Goal: Check status: Check status

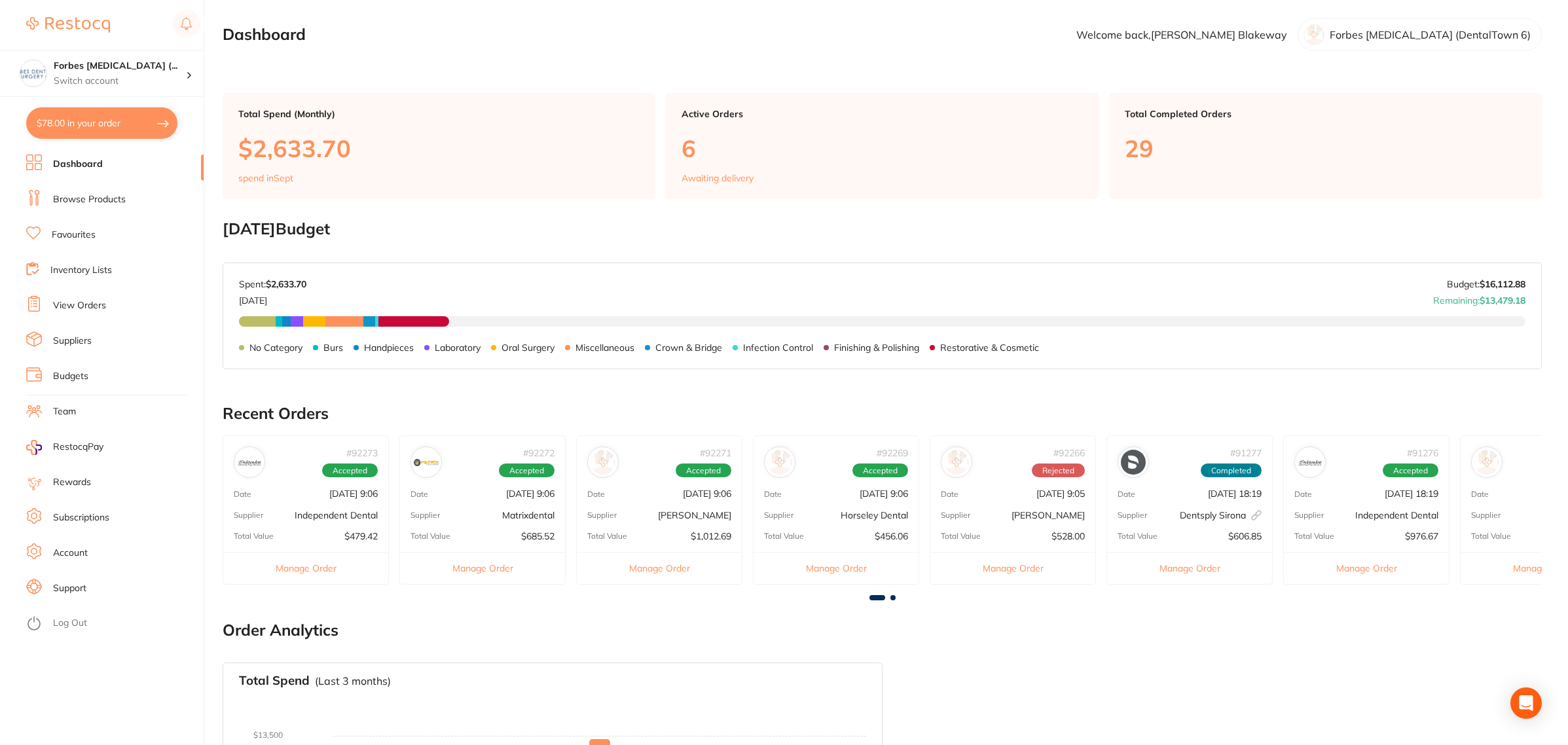
click at [77, 299] on link "View Orders" at bounding box center [79, 306] width 53 height 13
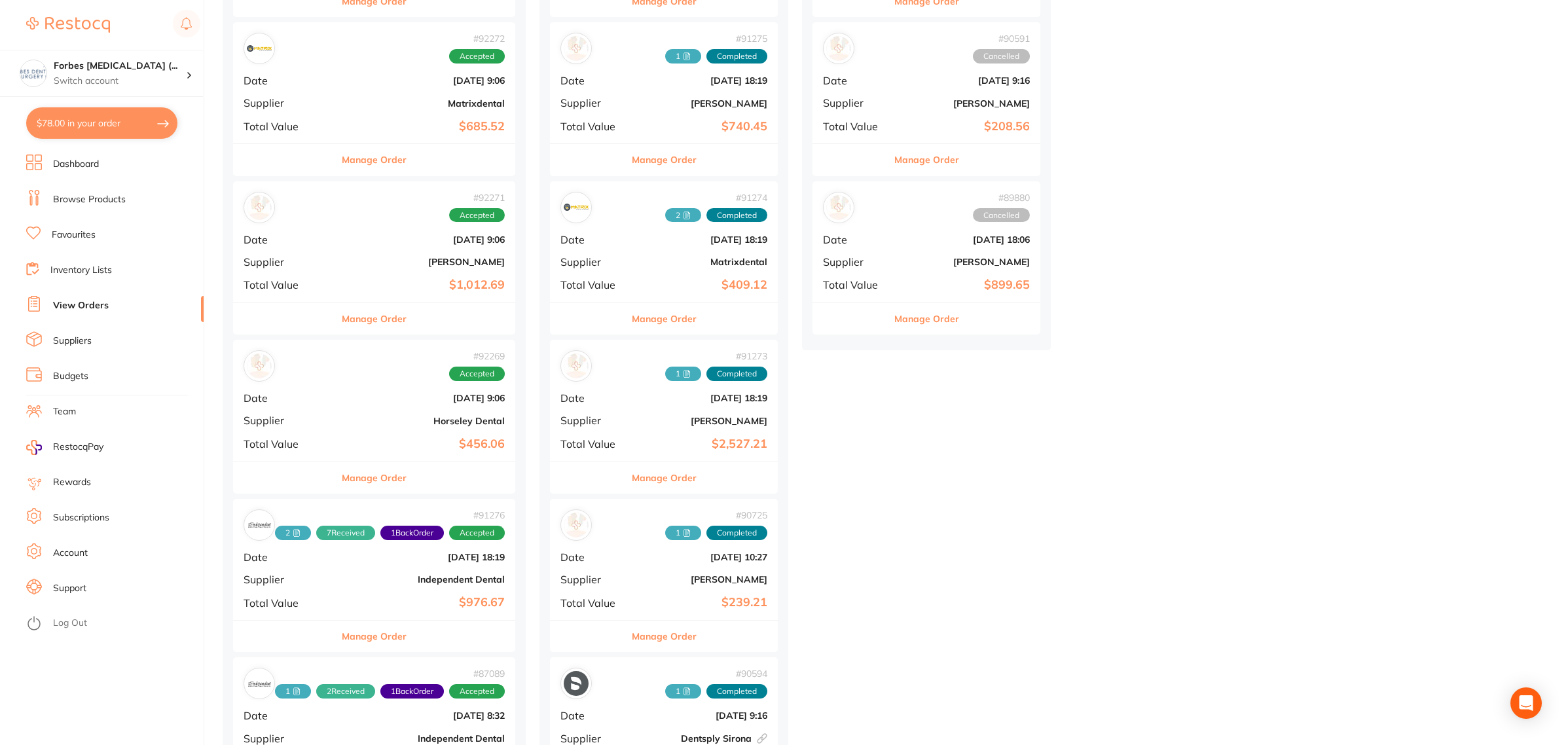
scroll to position [327, 0]
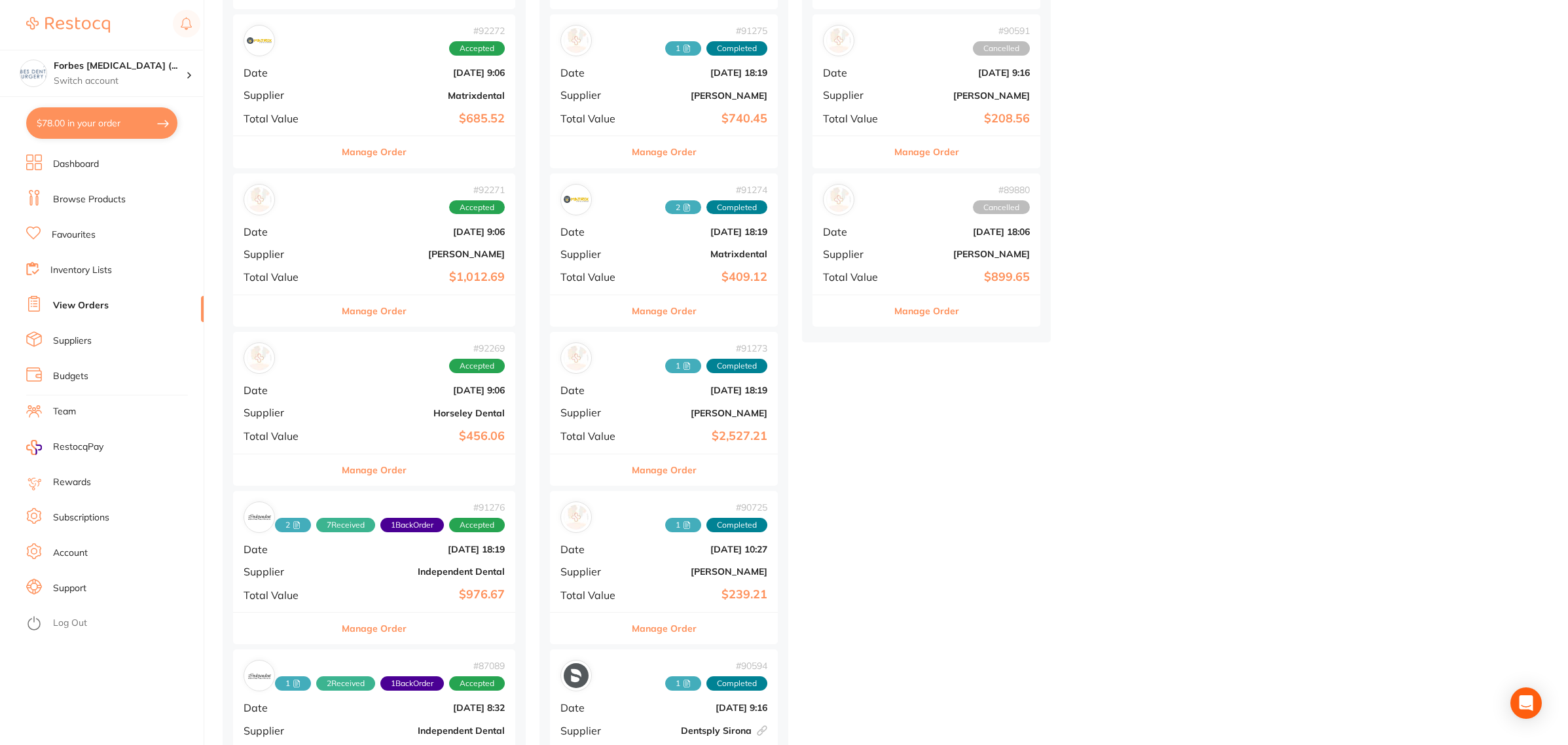
click at [354, 418] on b "Horseley Dental" at bounding box center [421, 413] width 167 height 10
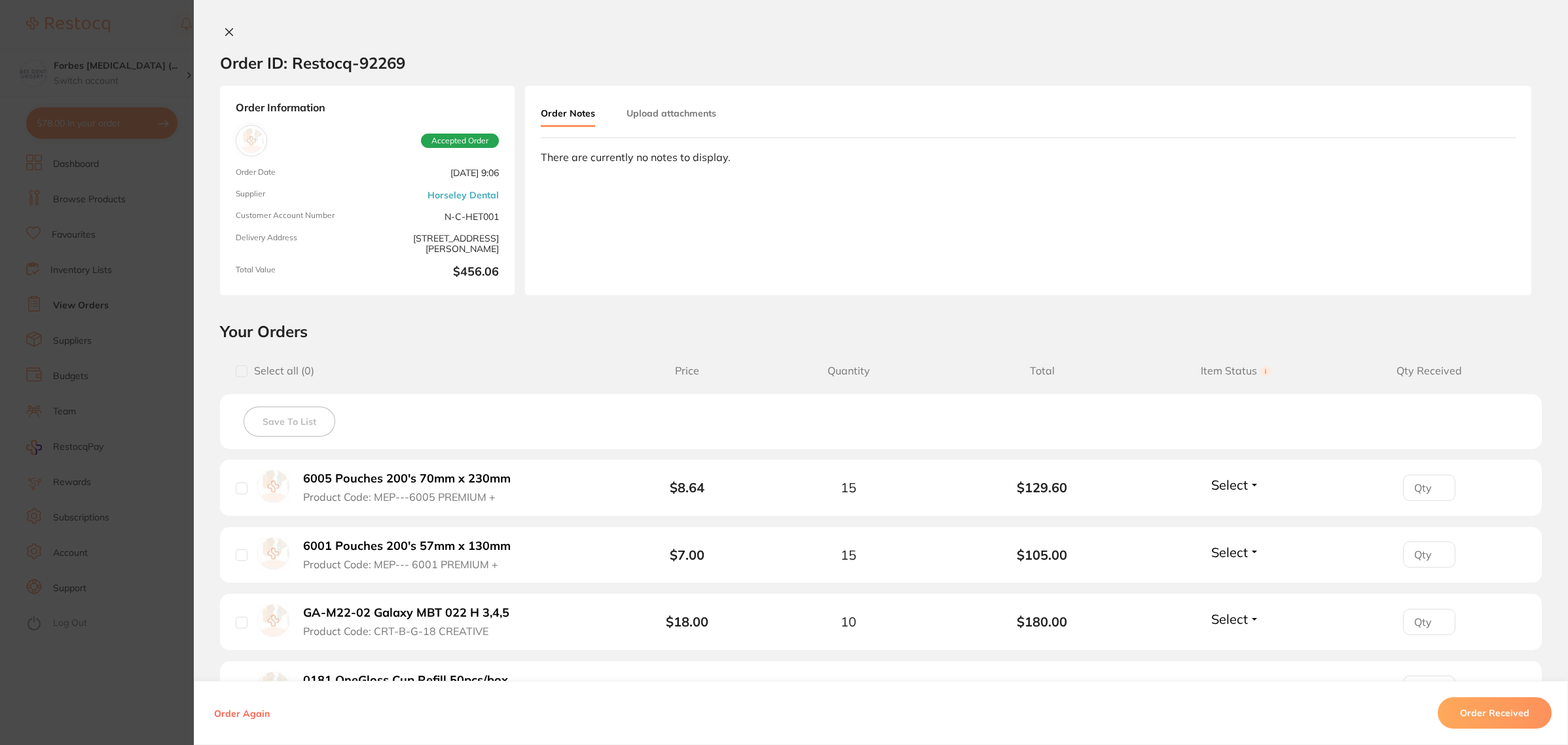
click at [100, 432] on section "Order ID: Restocq- 92269 Order Information Accepted Order Order Date [DATE] 9:0…" at bounding box center [784, 372] width 1568 height 745
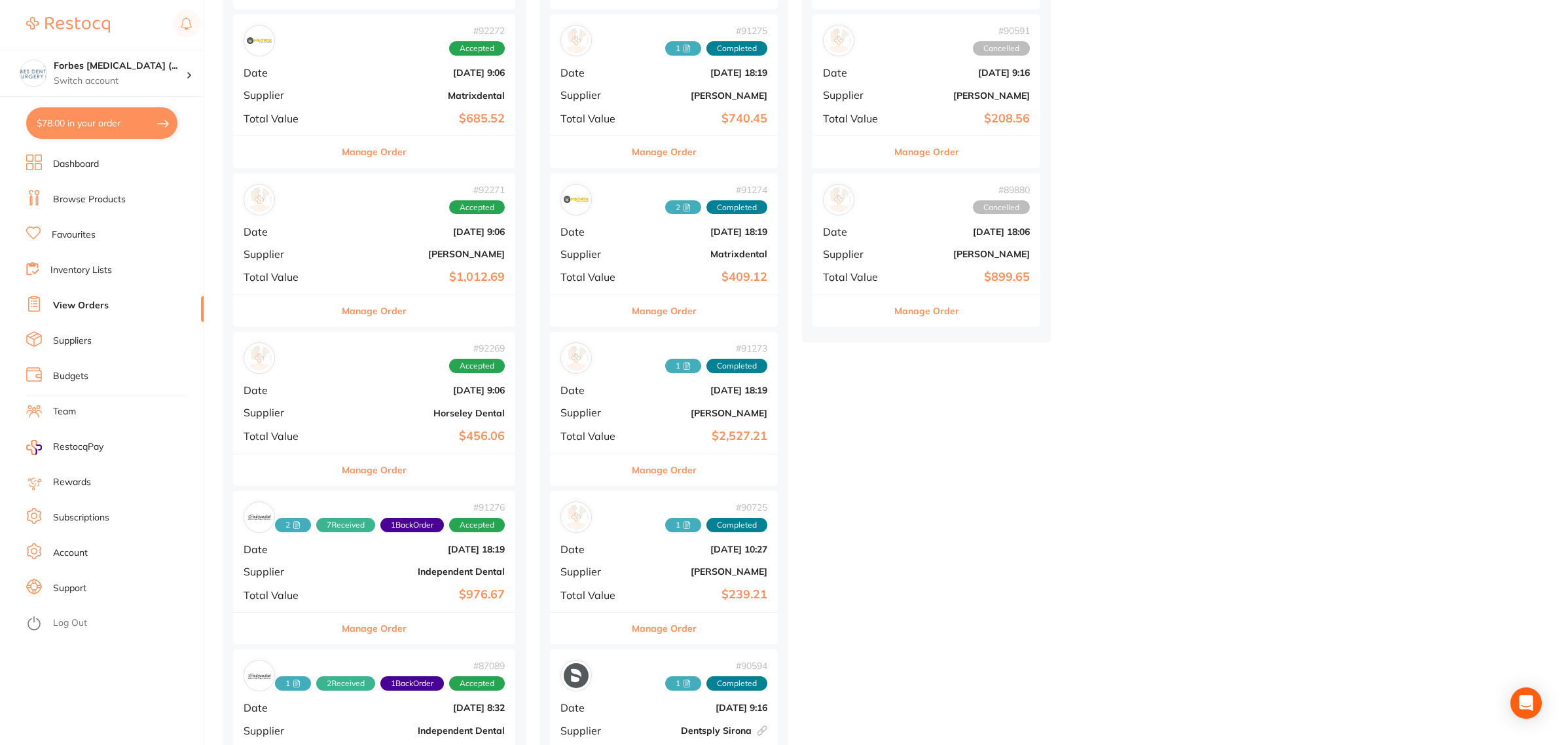
click at [326, 250] on span "Supplier" at bounding box center [286, 254] width 84 height 12
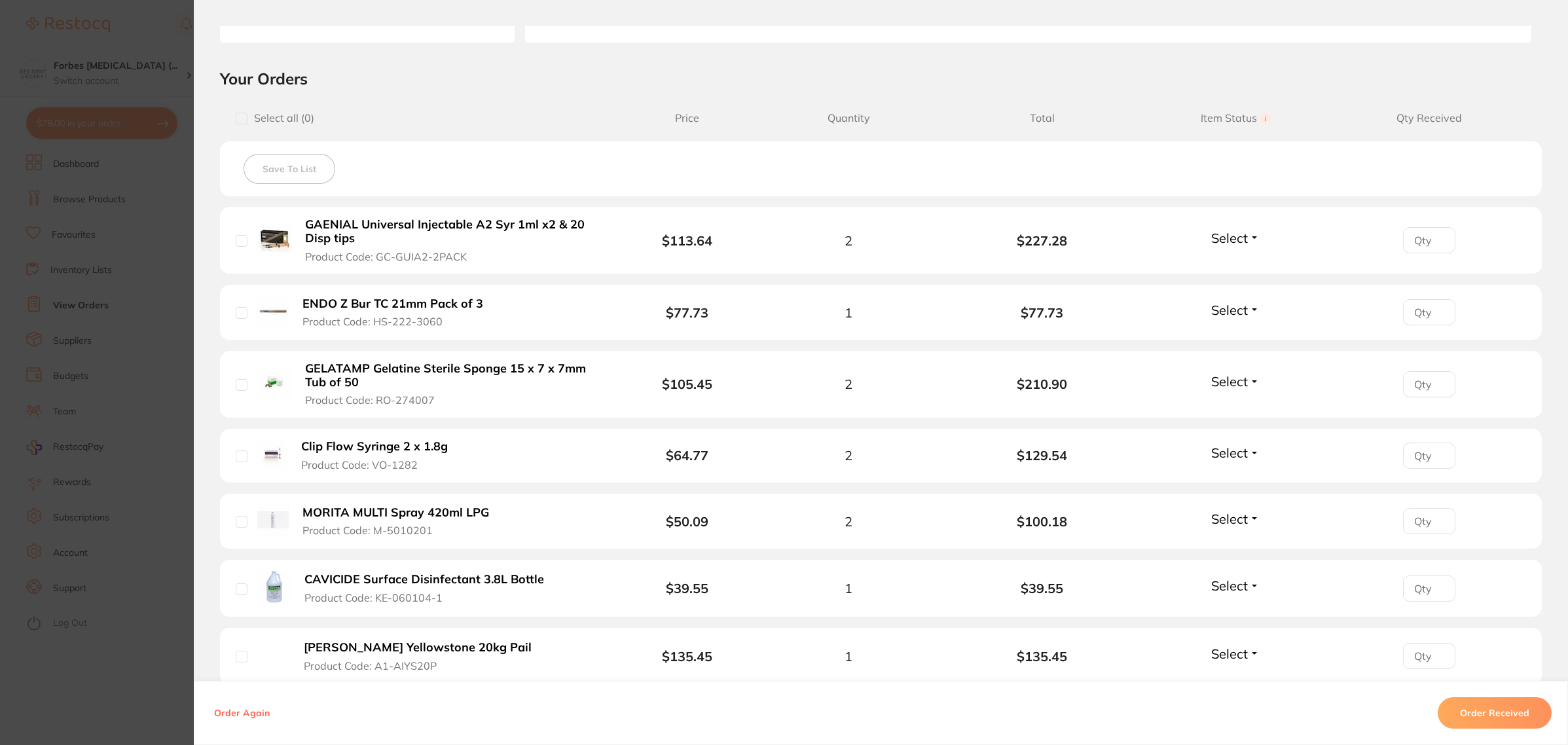
scroll to position [327, 0]
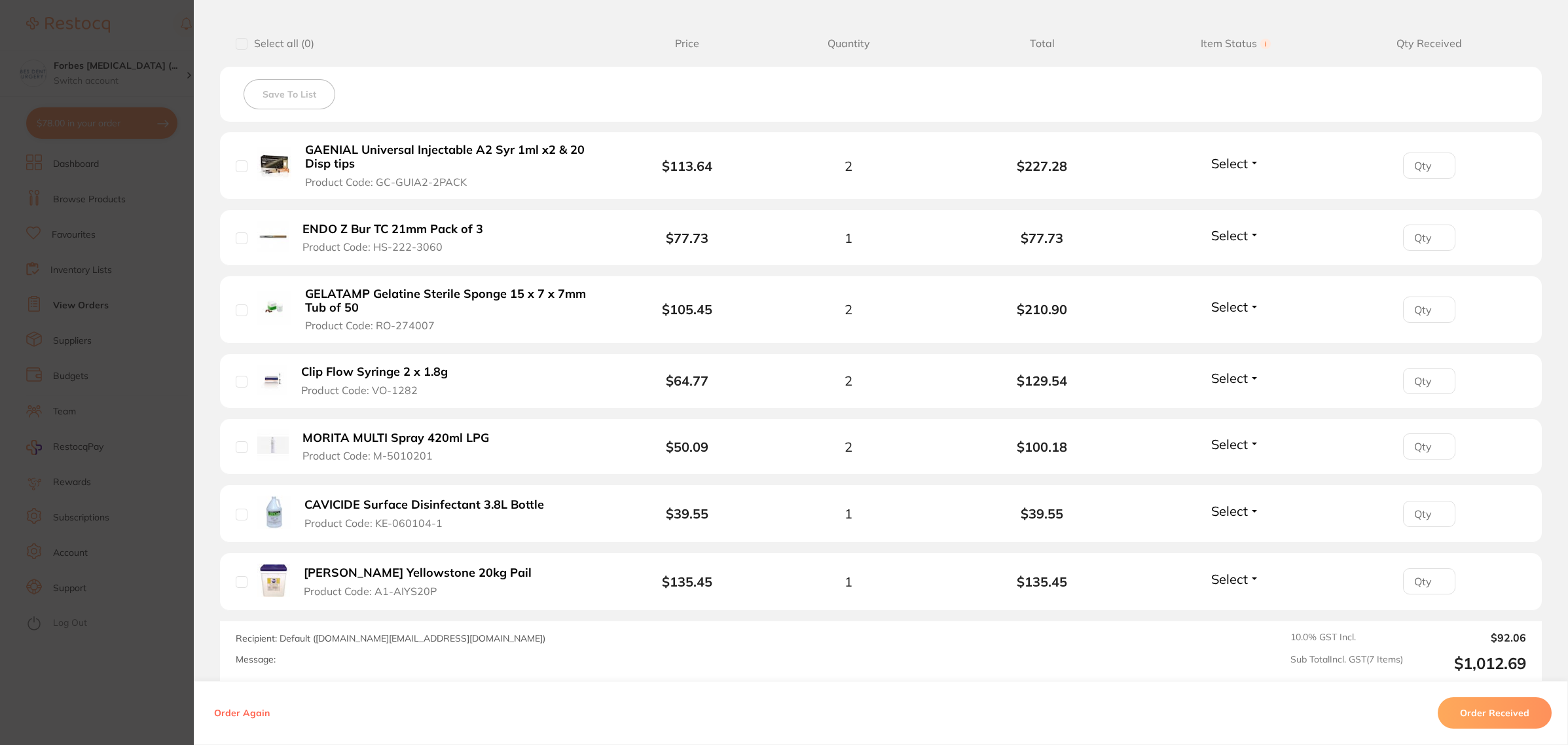
click at [1227, 580] on span "Select" at bounding box center [1230, 579] width 37 height 17
click at [1225, 606] on span "Received" at bounding box center [1236, 607] width 33 height 10
click at [1470, 718] on button "Order Received" at bounding box center [1495, 712] width 114 height 31
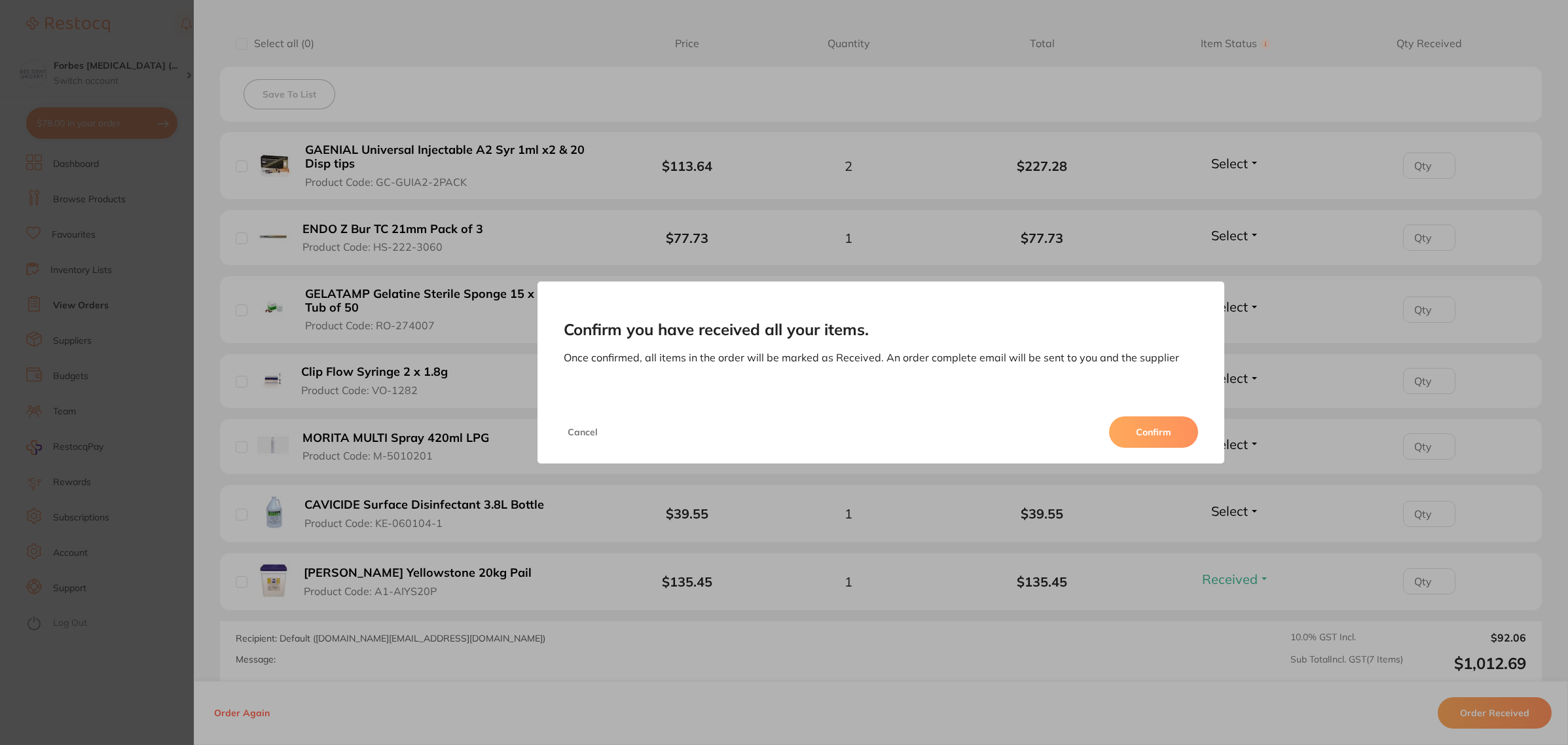
click at [1138, 439] on button "Confirm" at bounding box center [1153, 431] width 89 height 31
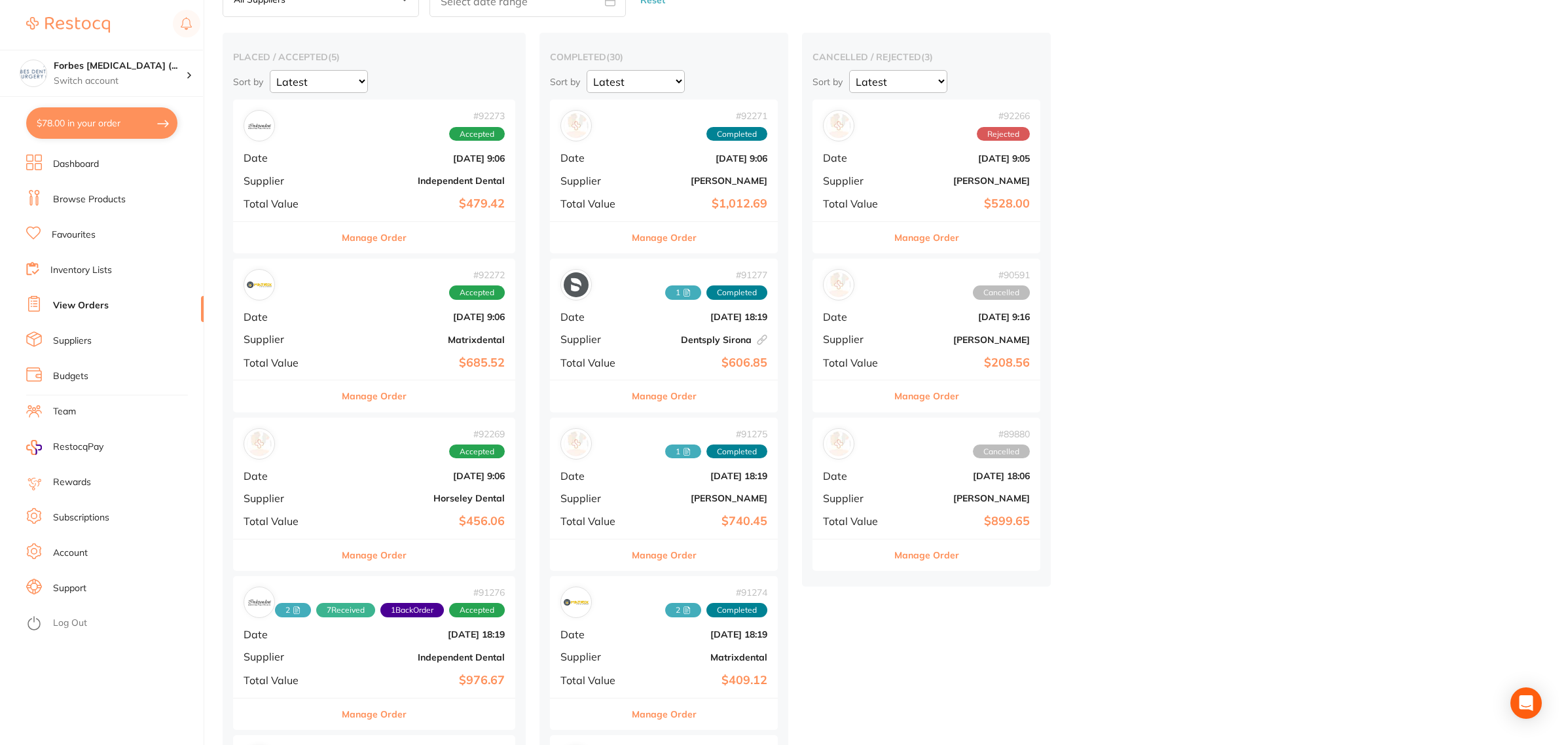
scroll to position [82, 0]
click at [632, 168] on div "# 92271 Completed Date [DATE] 9:06 Supplier [PERSON_NAME] Total Value $1,012.69" at bounding box center [664, 161] width 228 height 121
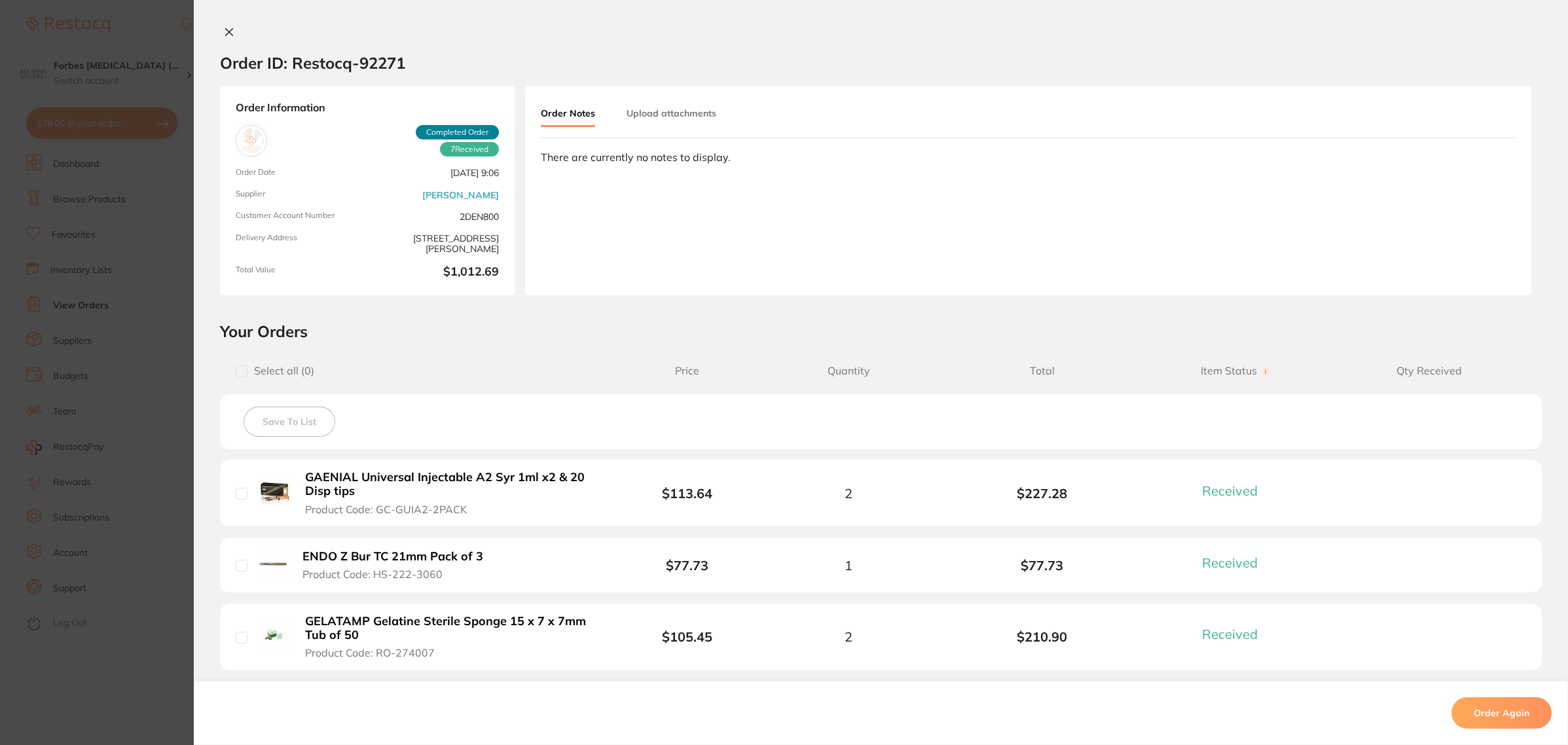
click at [689, 113] on button "Upload attachments" at bounding box center [672, 113] width 90 height 24
click at [1465, 215] on span "Upload" at bounding box center [1464, 210] width 32 height 12
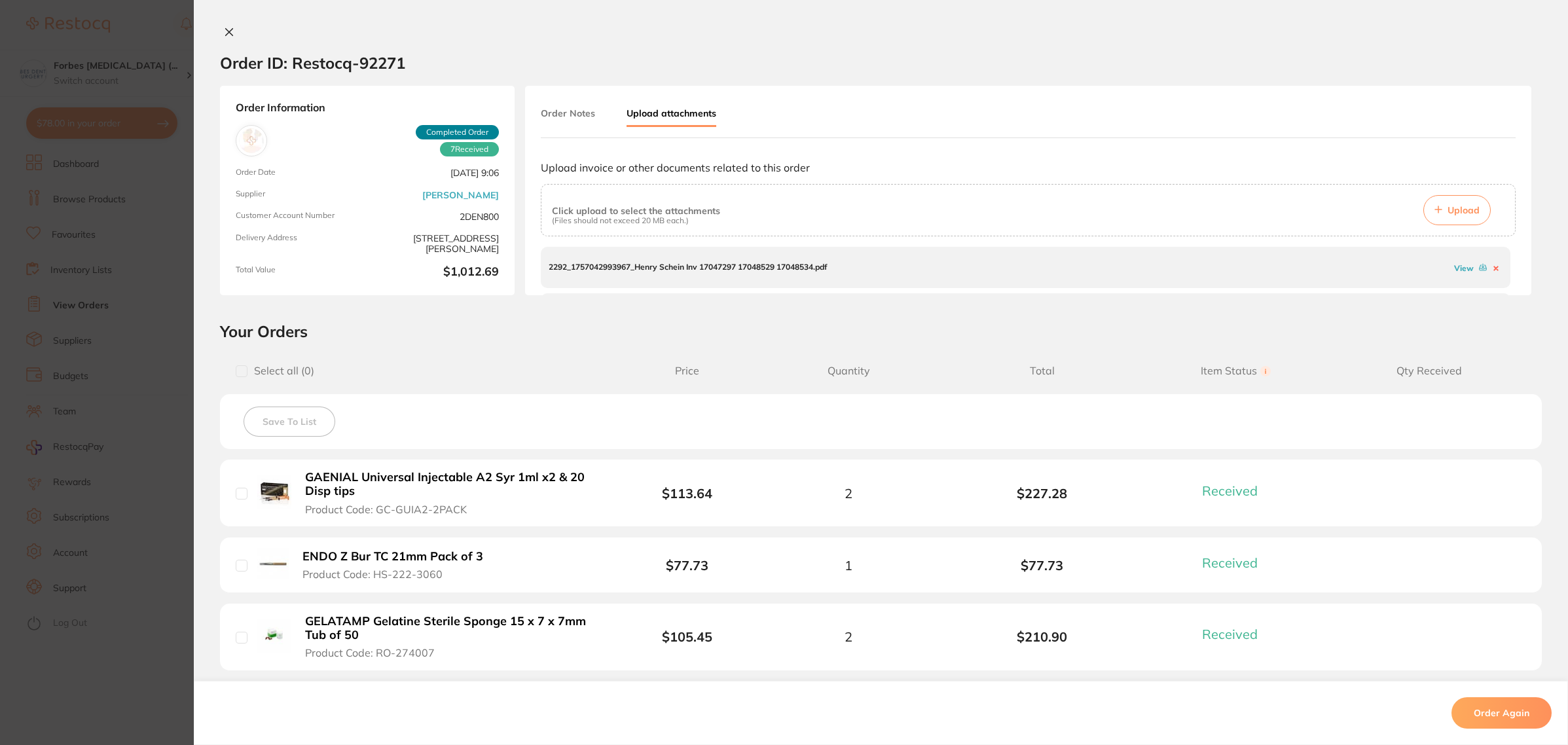
click at [158, 167] on section "Order ID: Restocq- 92271 Order Information 7 Received Completed Order Order Dat…" at bounding box center [784, 372] width 1568 height 745
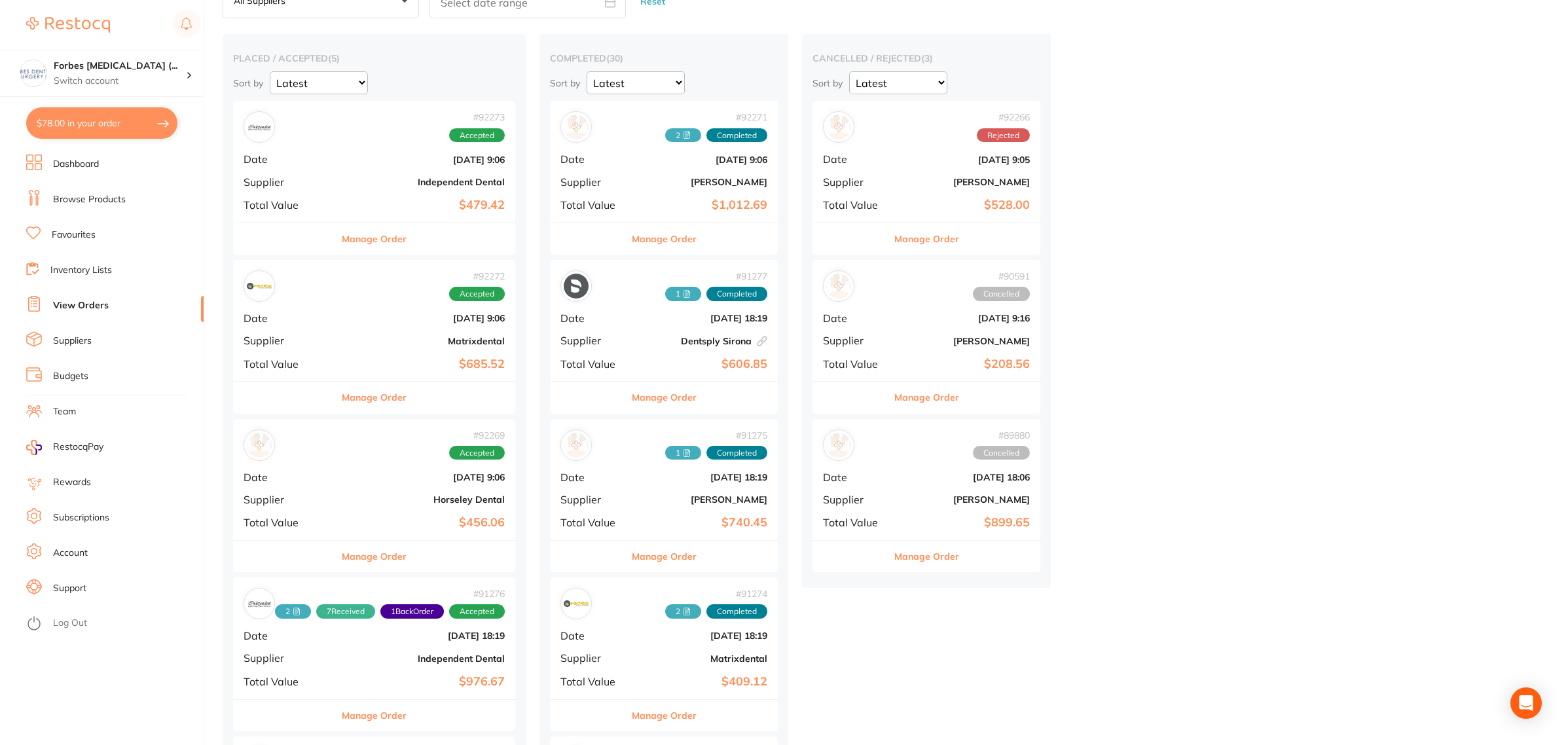
click at [411, 326] on div "# 92272 Accepted Date [DATE] 9:06 Supplier Matrixdental Total Value $685.52" at bounding box center [374, 321] width 282 height 121
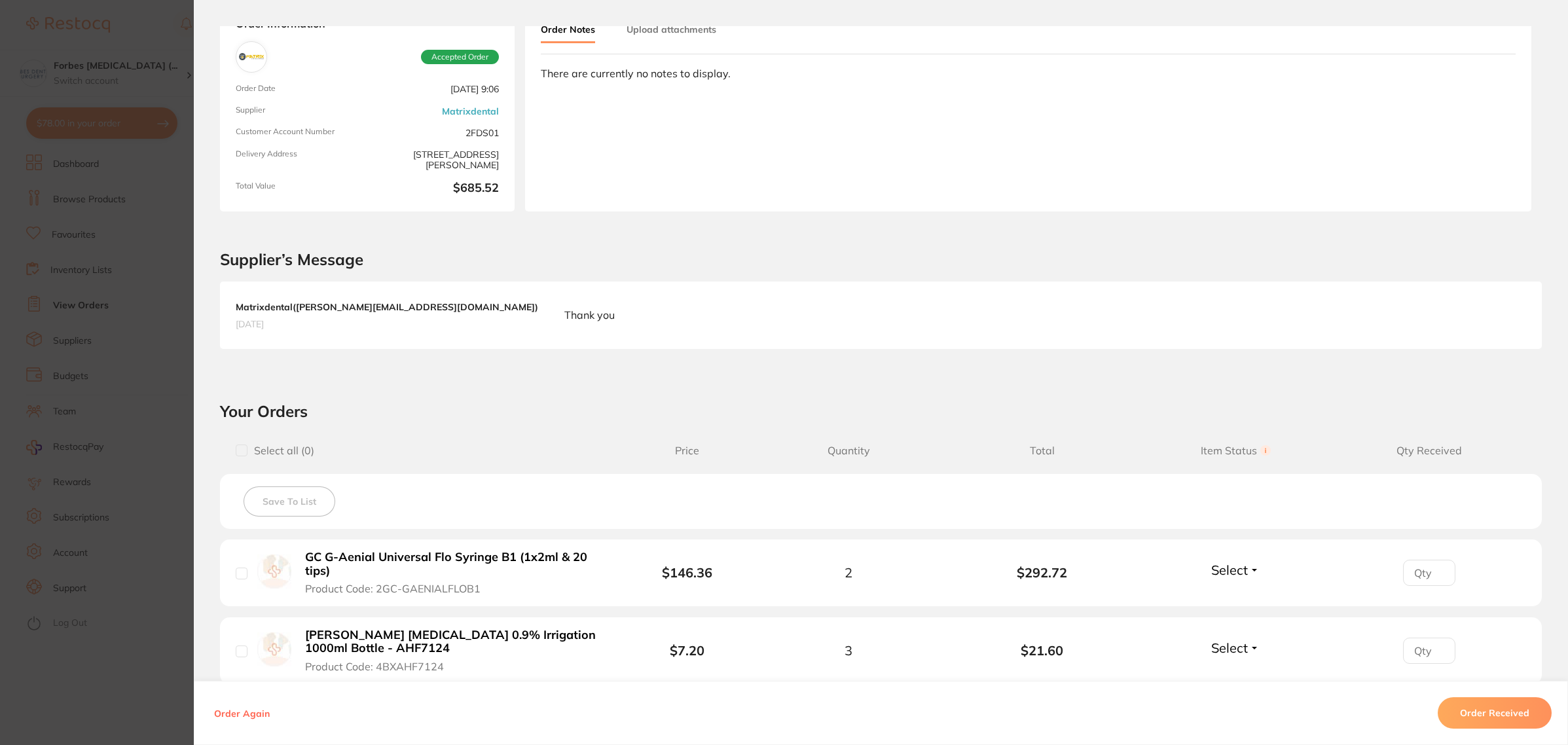
scroll to position [82, 0]
click at [99, 285] on section "Order ID: Restocq- 92272 Order Information Accepted Order Order Date [DATE] 9:0…" at bounding box center [784, 372] width 1568 height 745
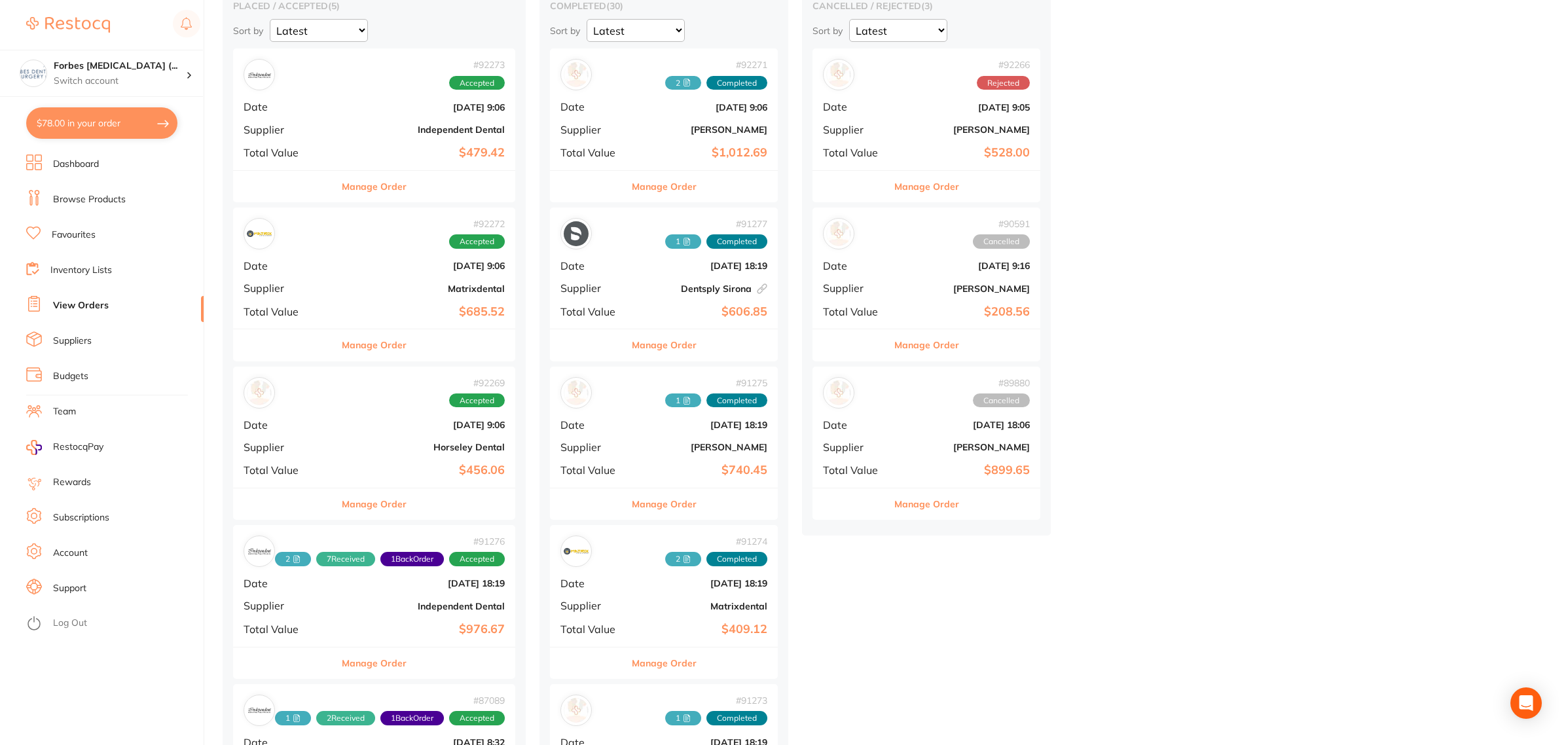
scroll to position [163, 0]
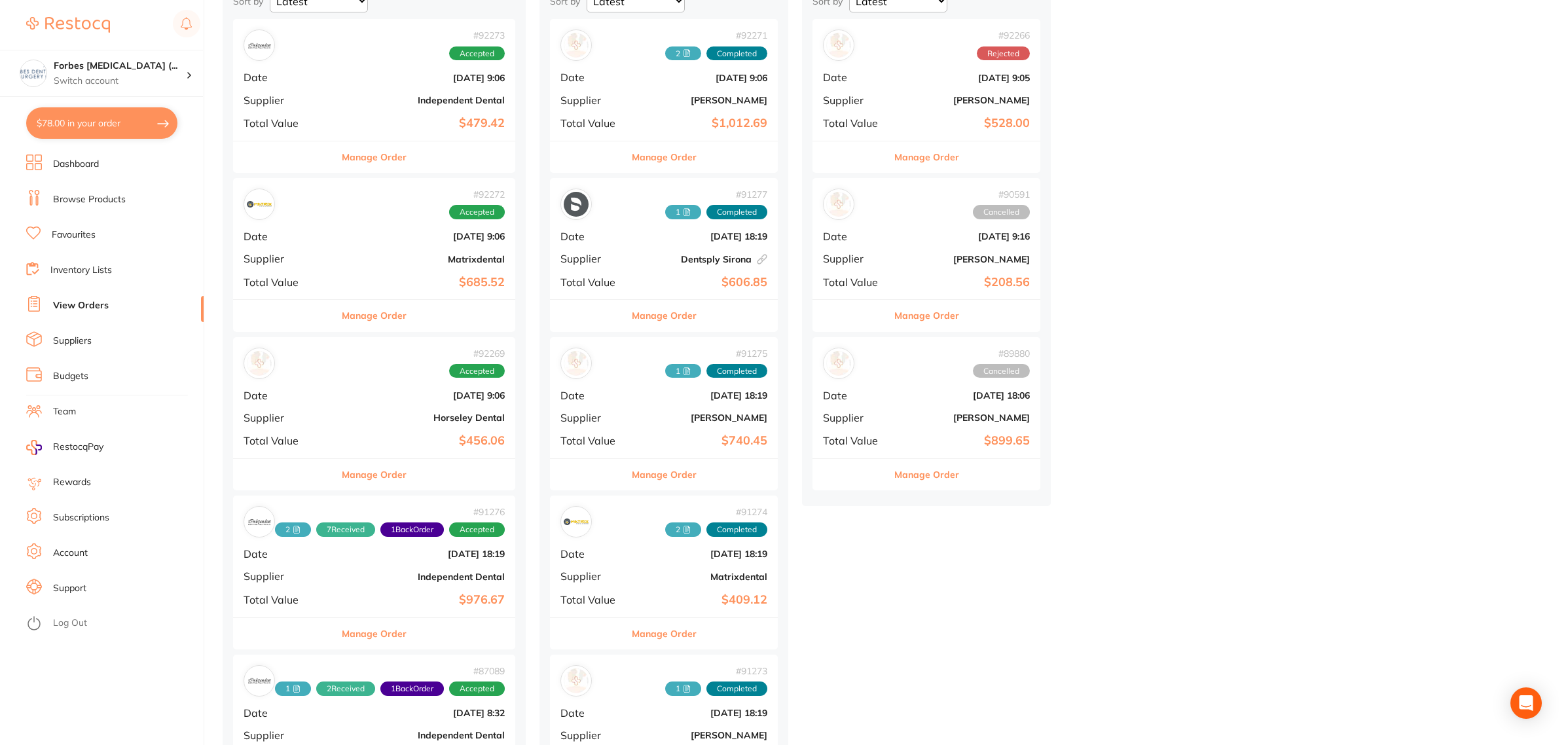
click at [381, 87] on div "# 92273 Accepted Date [DATE] 9:06 Supplier Independent Dental Total Value $479.…" at bounding box center [374, 79] width 282 height 121
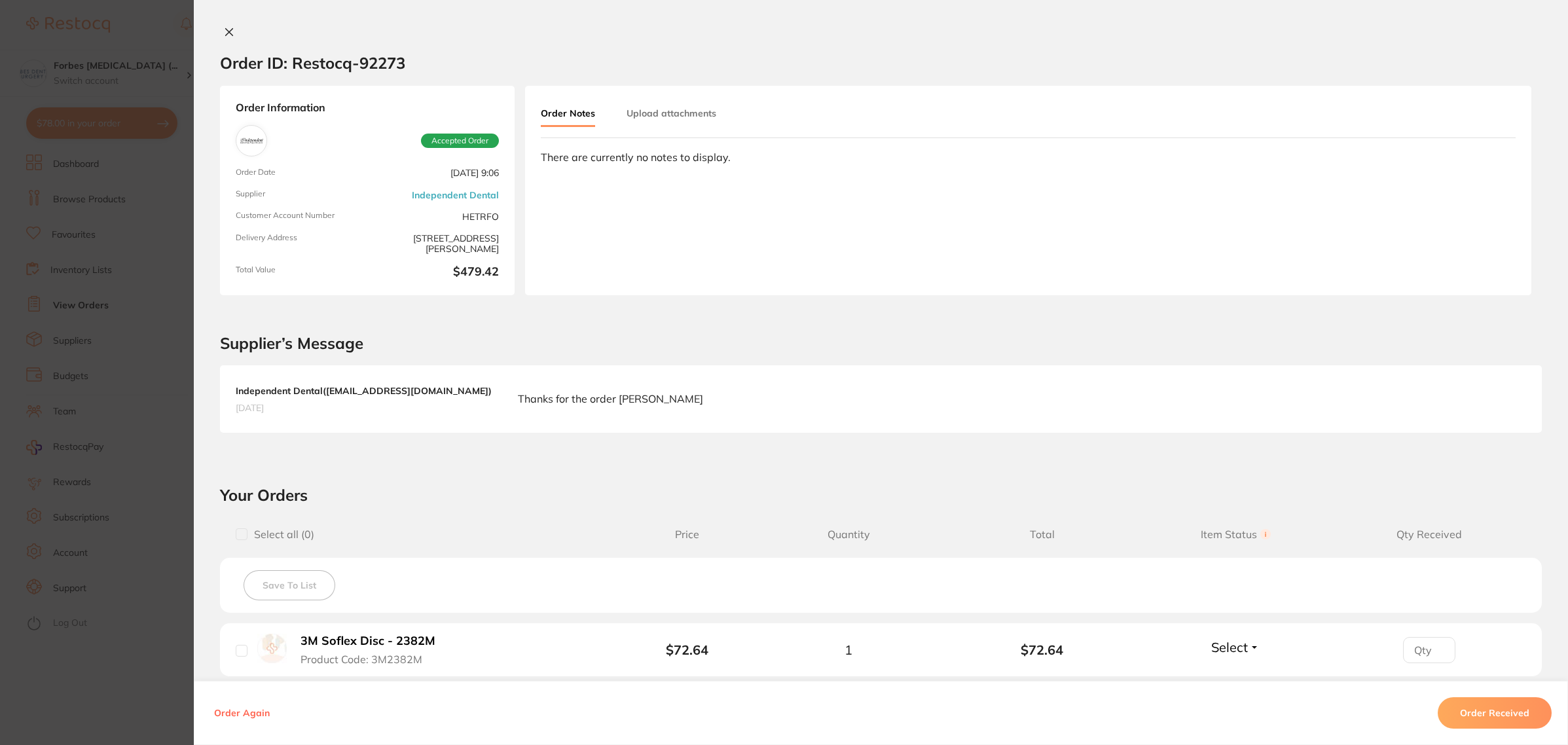
click at [46, 233] on section "Order ID: Restocq- 92273 Order Information Accepted Order Order Date [DATE] 9:0…" at bounding box center [784, 372] width 1568 height 745
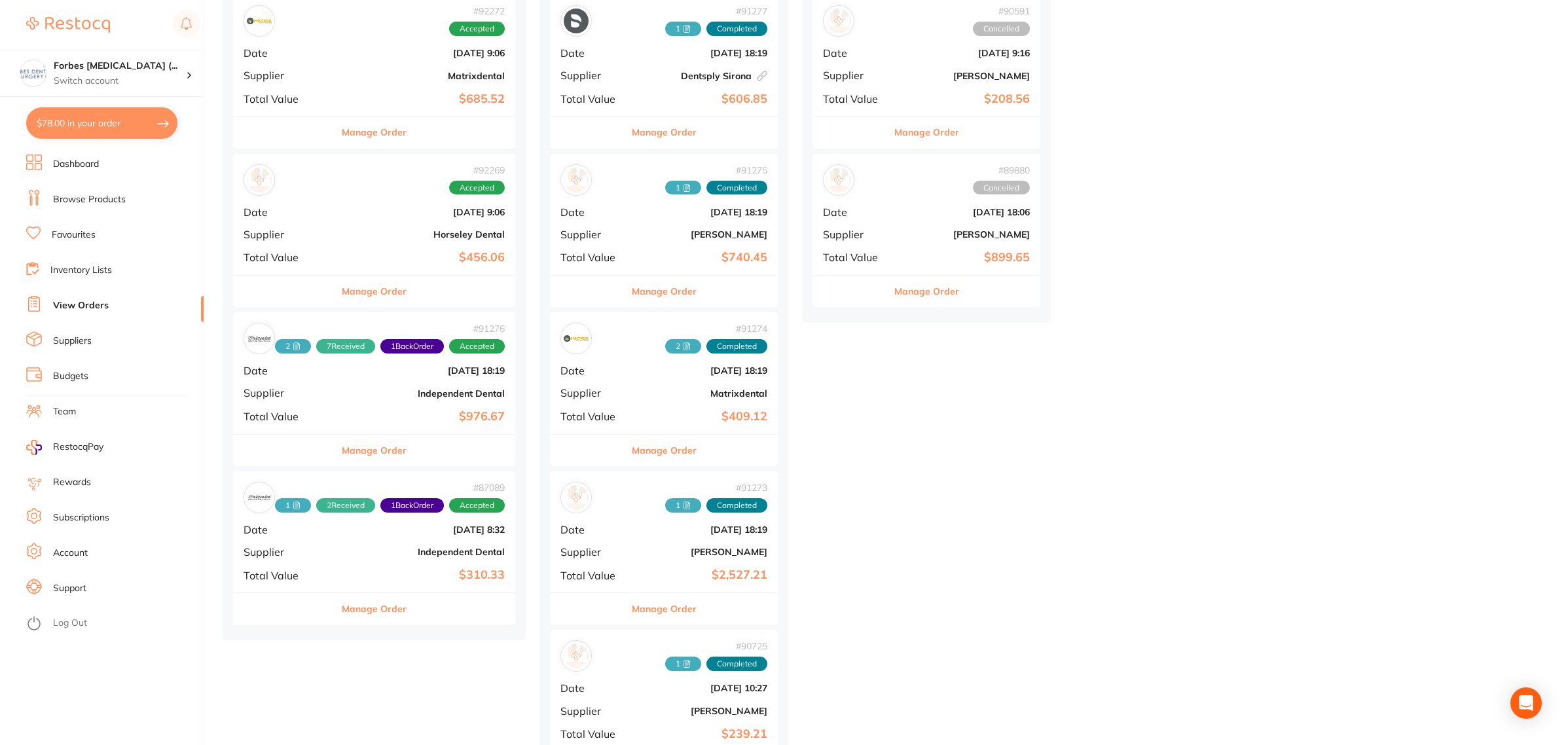
scroll to position [491, 0]
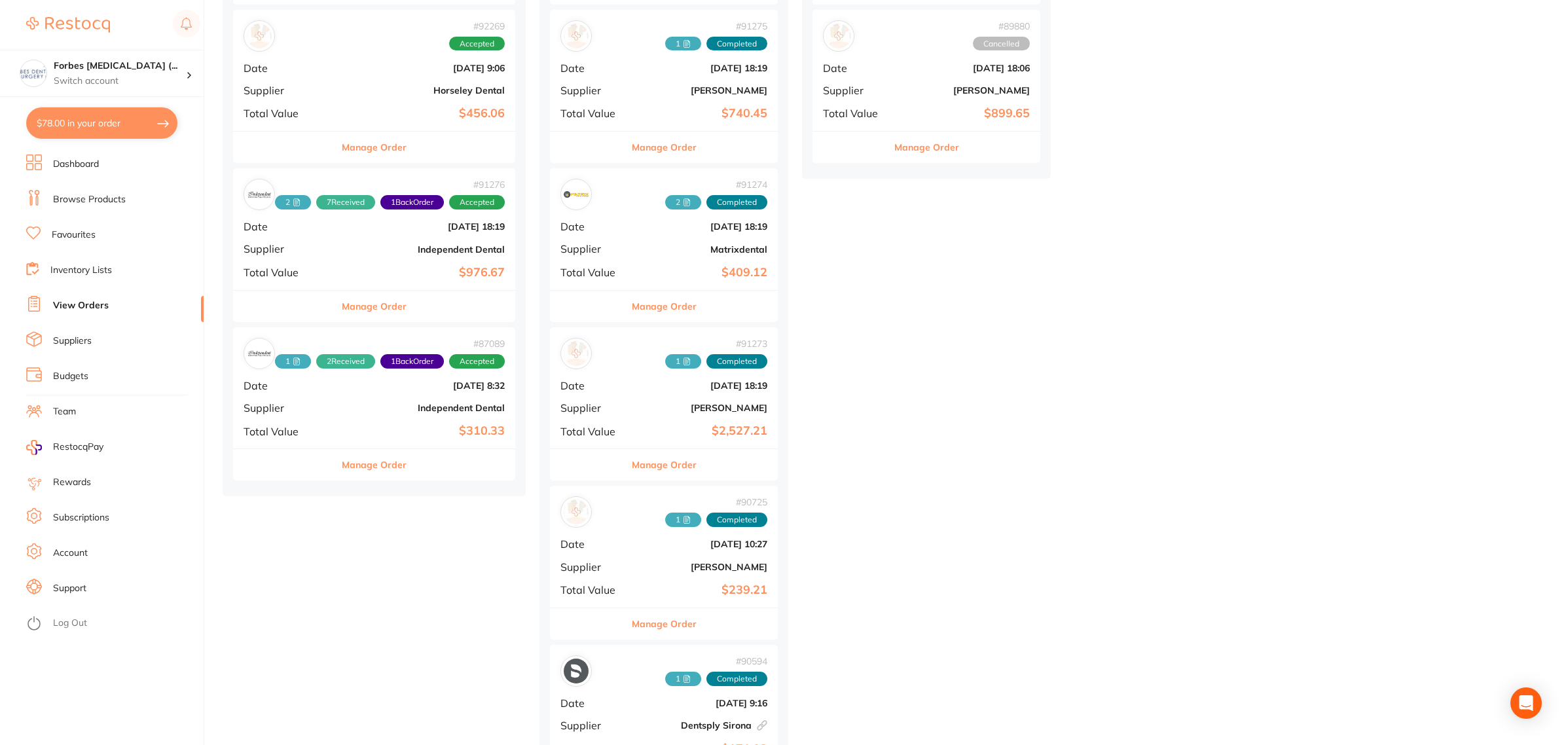
click at [349, 272] on b "$976.67" at bounding box center [421, 272] width 167 height 14
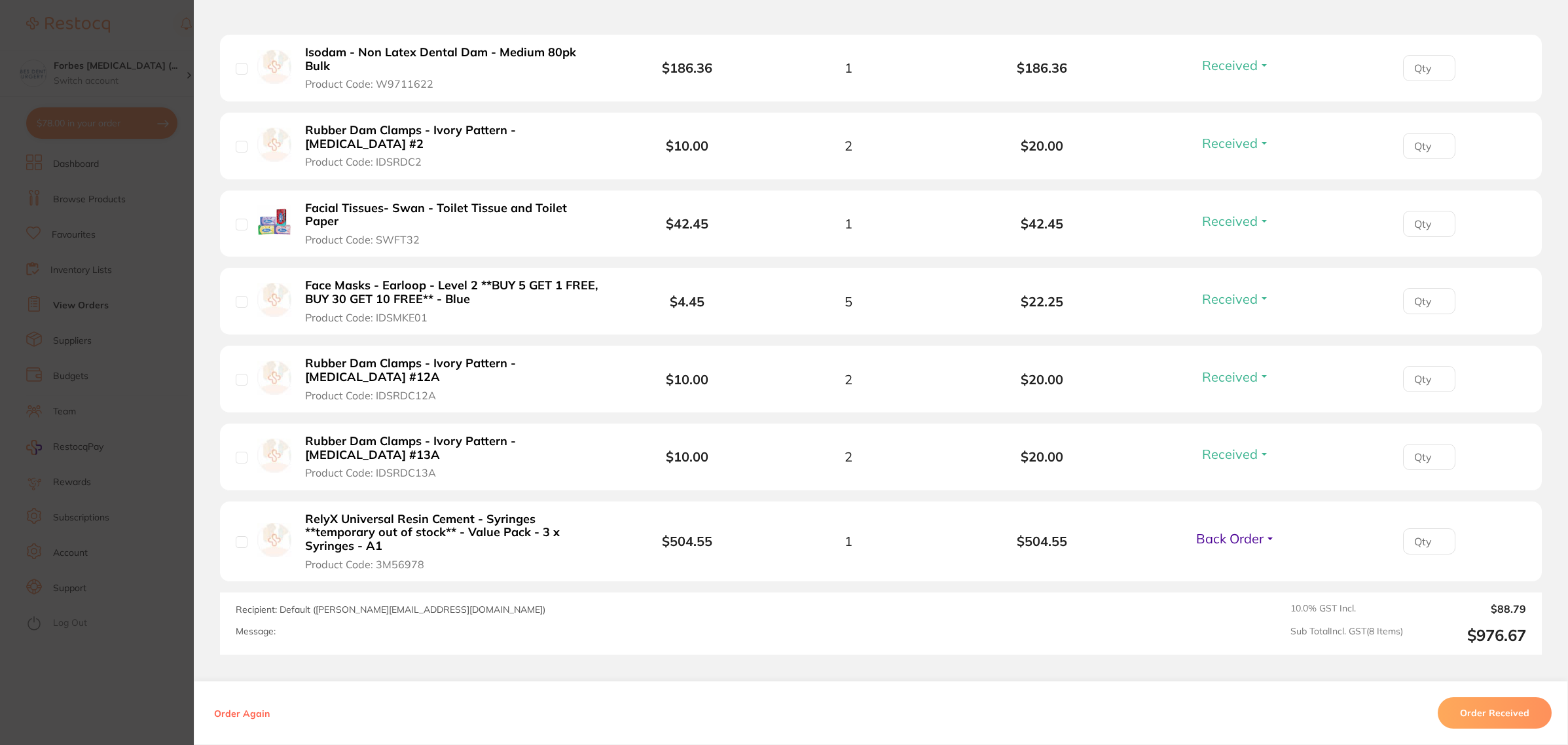
scroll to position [655, 0]
click at [85, 449] on section "Order ID: Restocq- 91276 Order Information 7 Received 1 Back Order Accepted Ord…" at bounding box center [784, 372] width 1568 height 745
